Goal: Task Accomplishment & Management: Complete application form

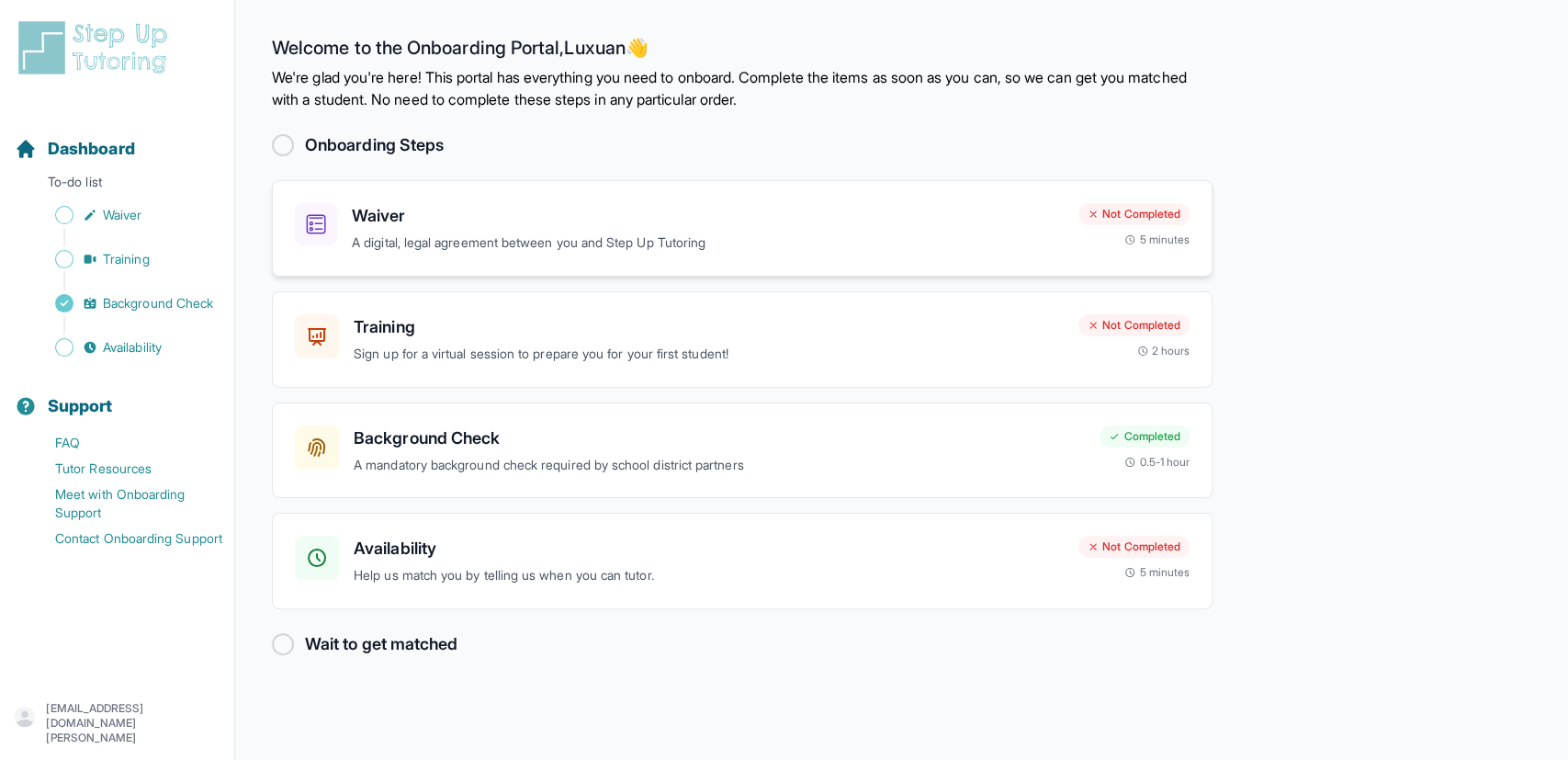
click at [353, 220] on h3 "Waiver" at bounding box center [707, 216] width 712 height 26
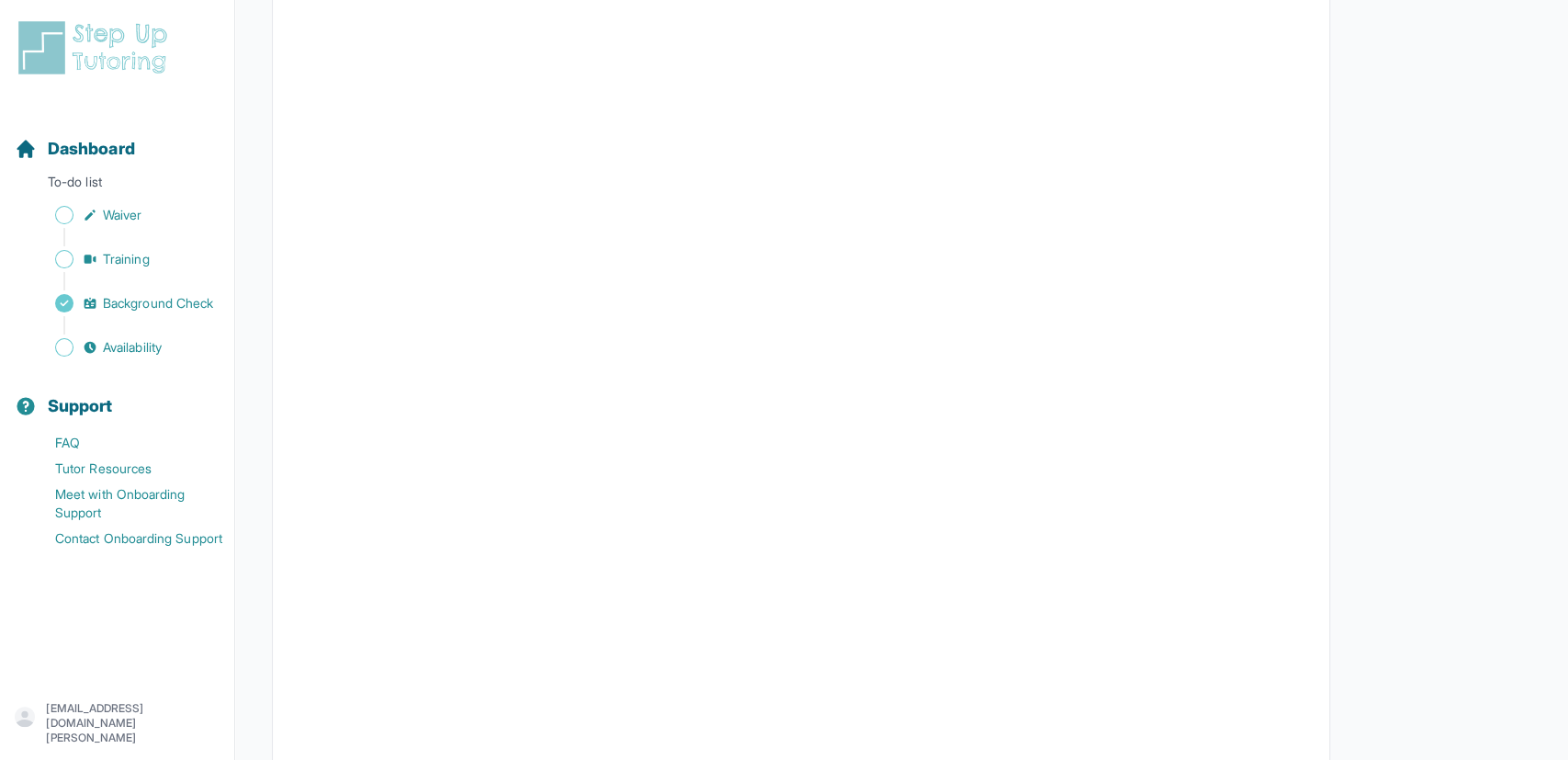
scroll to position [2942, 0]
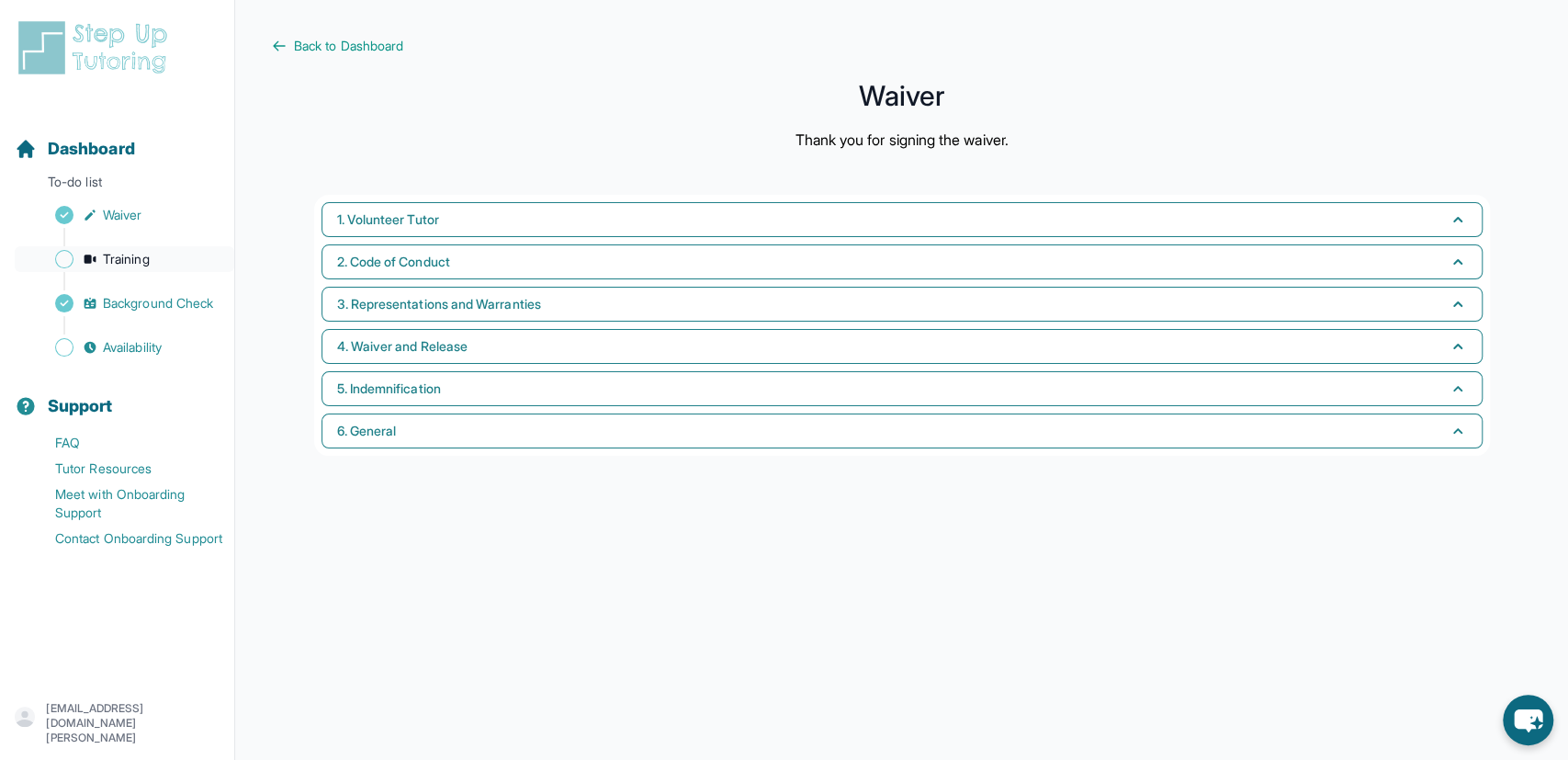
click at [119, 262] on span "Training" at bounding box center [125, 259] width 47 height 18
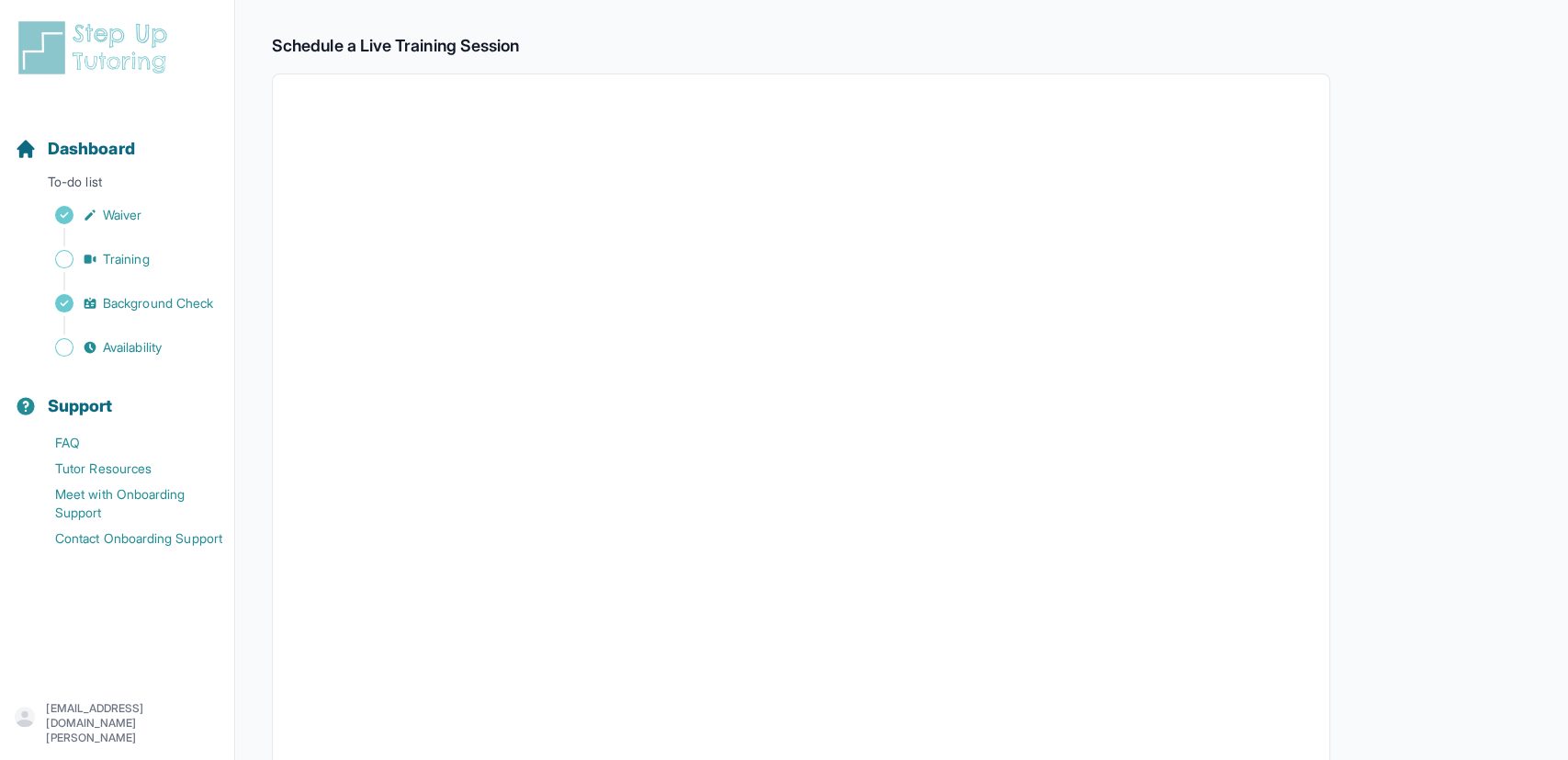
scroll to position [382, 0]
click at [123, 338] on span "Availability" at bounding box center [131, 347] width 58 height 18
